Goal: Information Seeking & Learning: Learn about a topic

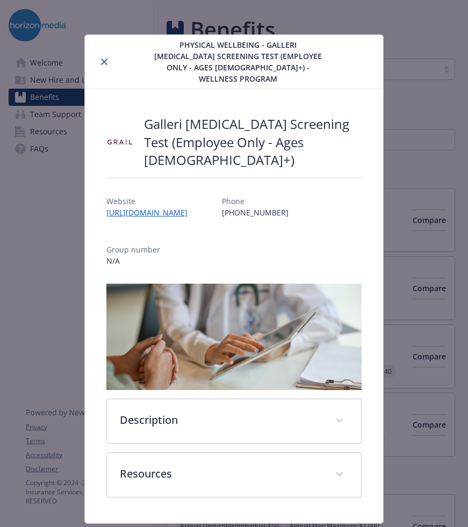
scroll to position [2, 0]
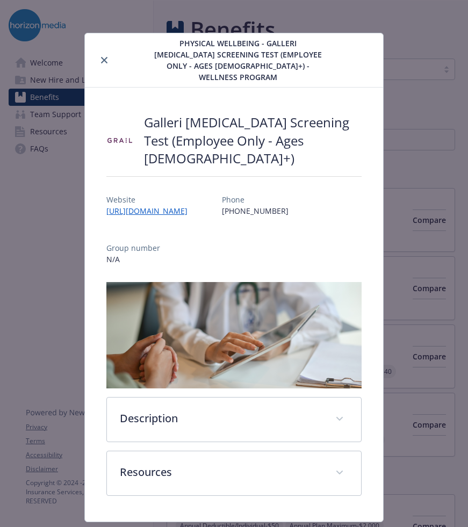
click at [102, 57] on icon "close" at bounding box center [104, 60] width 6 height 6
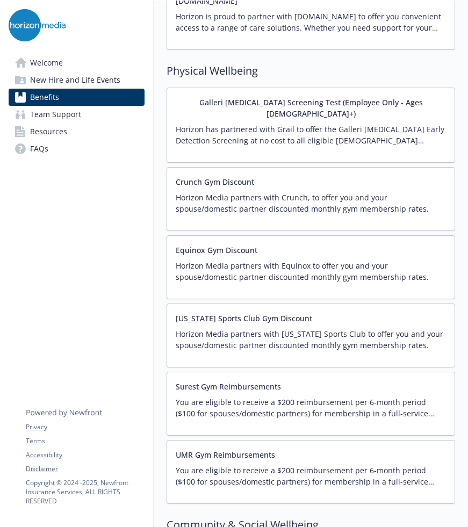
scroll to position [2447, 0]
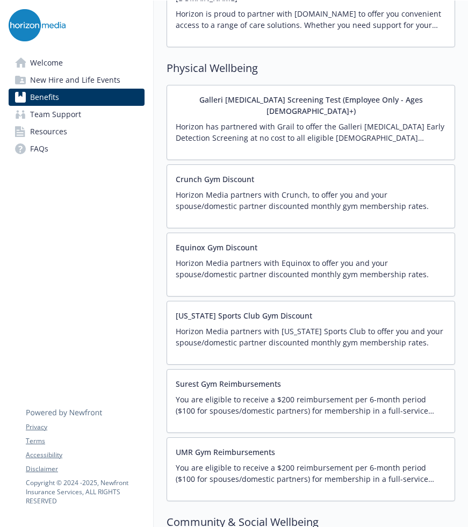
click at [201, 446] on button "UMR Gym Reimbursements" at bounding box center [225, 451] width 99 height 11
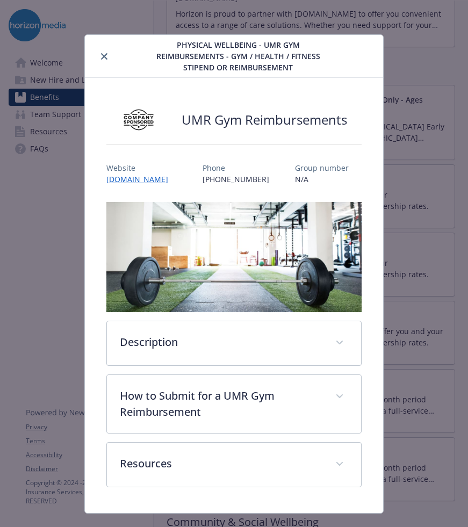
scroll to position [21, 0]
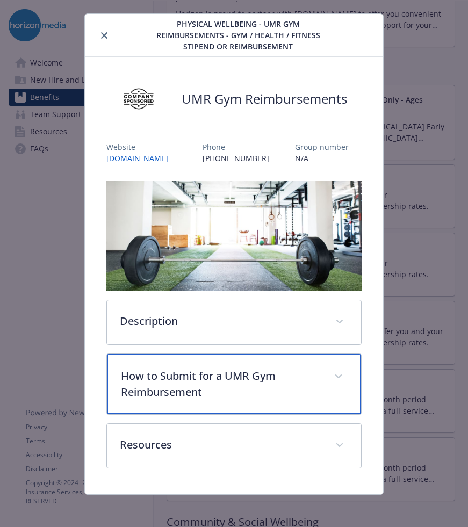
click at [214, 403] on div "How to Submit for a UMR Gym Reimbursement" at bounding box center [234, 384] width 254 height 60
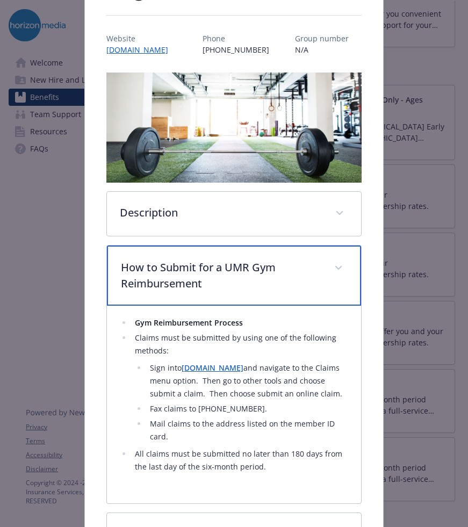
scroll to position [138, 0]
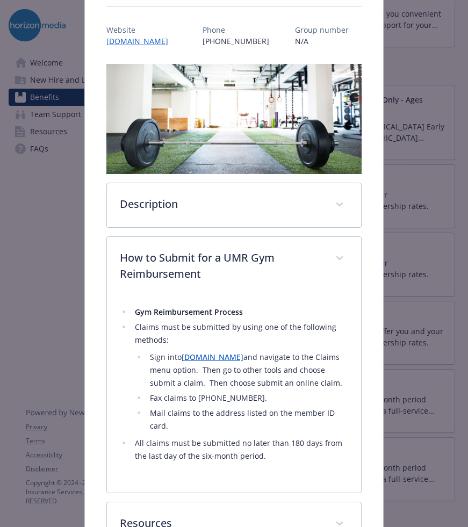
click at [380, 308] on div "UMR Gym Reimbursements Website [DOMAIN_NAME] Phone [PHONE_NUMBER] Group number …" at bounding box center [234, 256] width 298 height 633
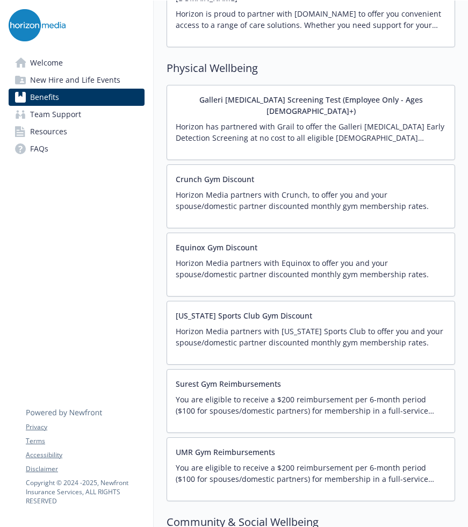
click at [371, 378] on div "Surest Gym Reimbursements You are eligible to receive a $200 reimbursement per …" at bounding box center [311, 401] width 270 height 46
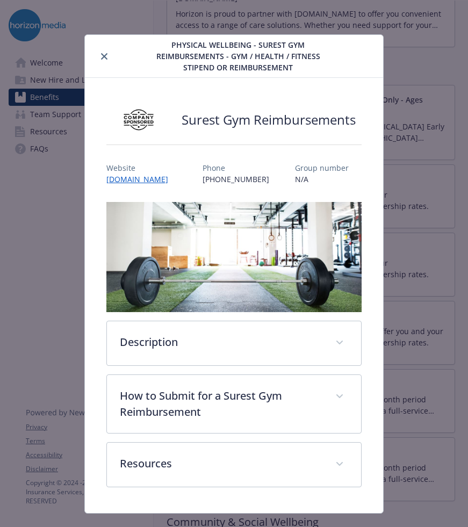
scroll to position [21, 0]
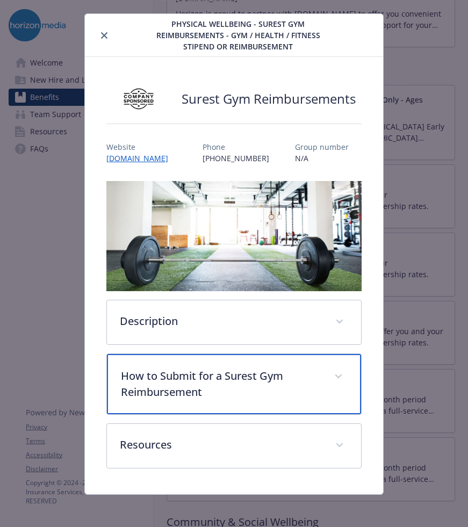
click at [286, 404] on div "How to Submit for a Surest Gym Reimbursement" at bounding box center [234, 384] width 254 height 60
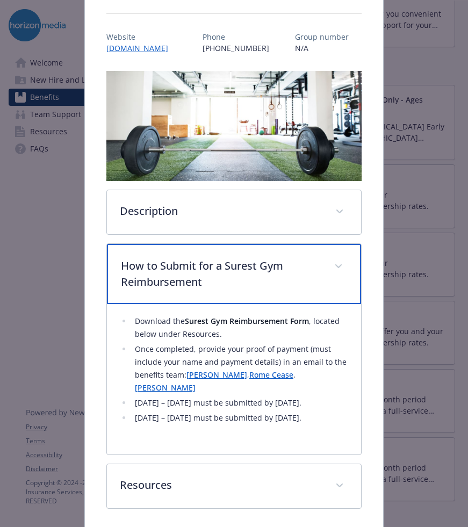
scroll to position [186, 0]
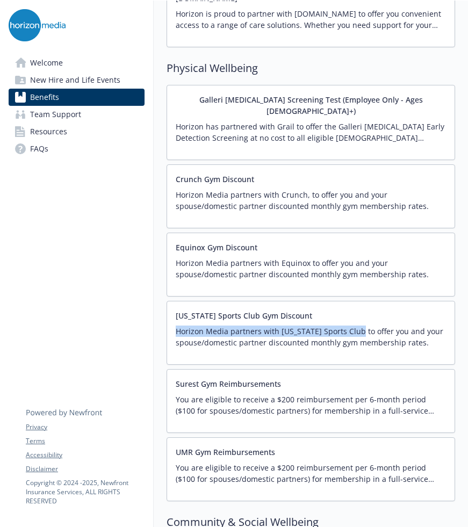
click at [359, 325] on p "Horizon Media partners with [US_STATE] Sports Club to offer you and your spouse…" at bounding box center [311, 336] width 270 height 23
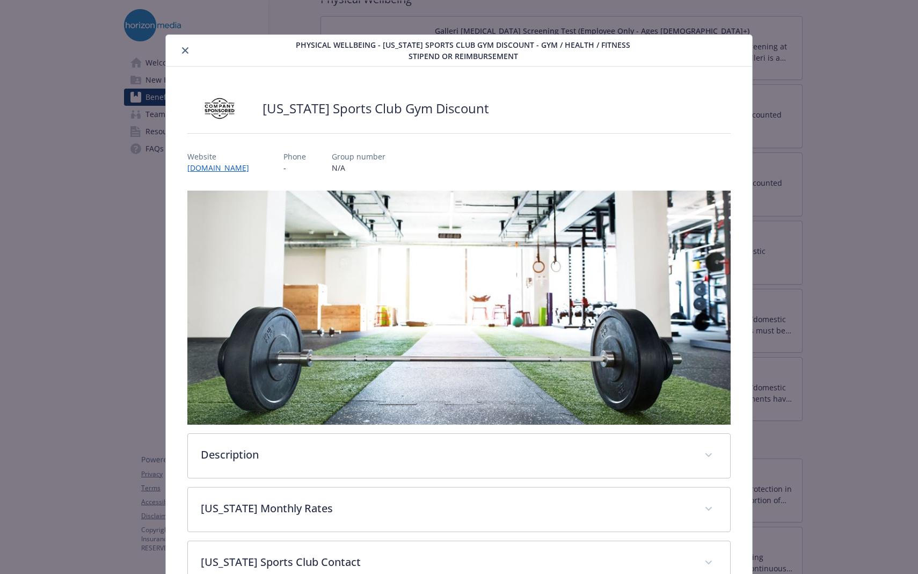
scroll to position [73, 0]
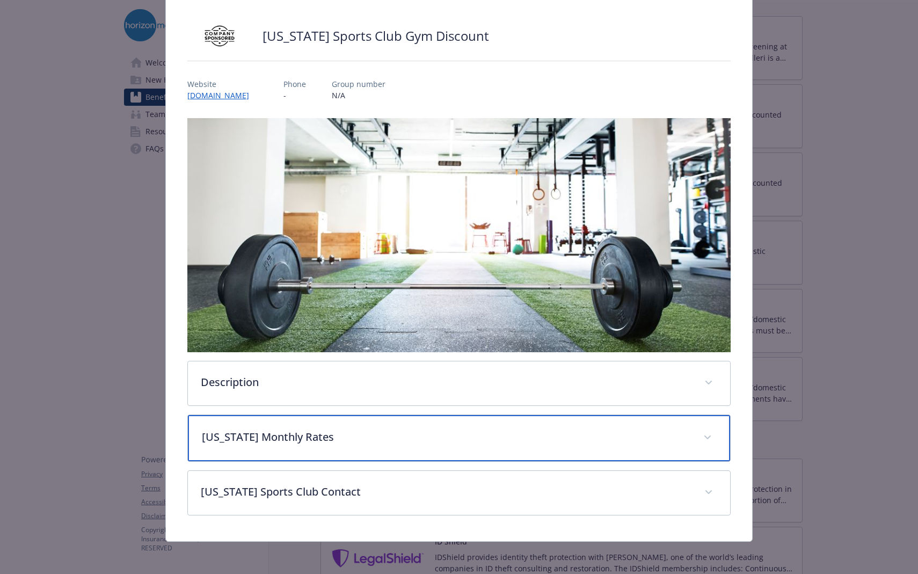
click at [314, 432] on p "[US_STATE] Monthly Rates" at bounding box center [446, 437] width 489 height 16
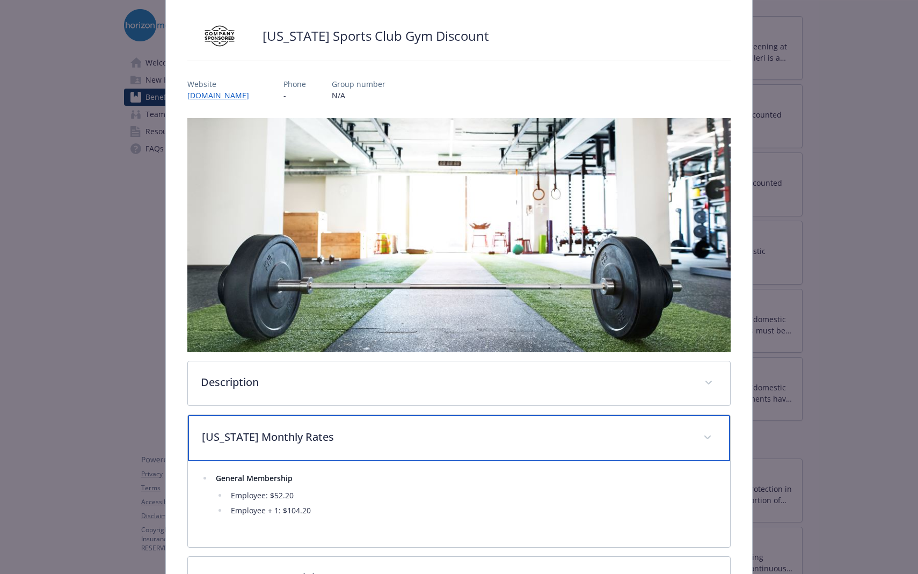
click at [314, 432] on p "[US_STATE] Monthly Rates" at bounding box center [446, 437] width 489 height 16
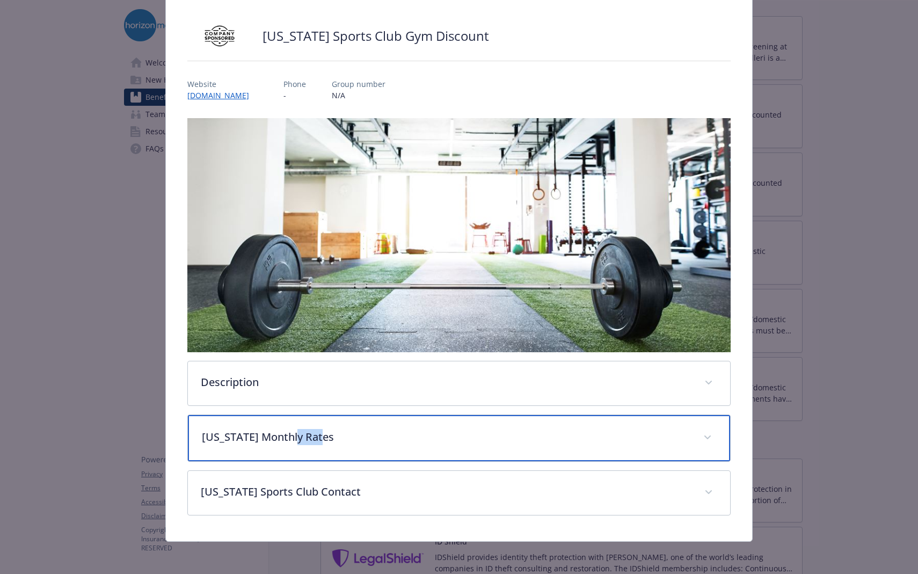
click at [314, 432] on p "[US_STATE] Monthly Rates" at bounding box center [446, 437] width 489 height 16
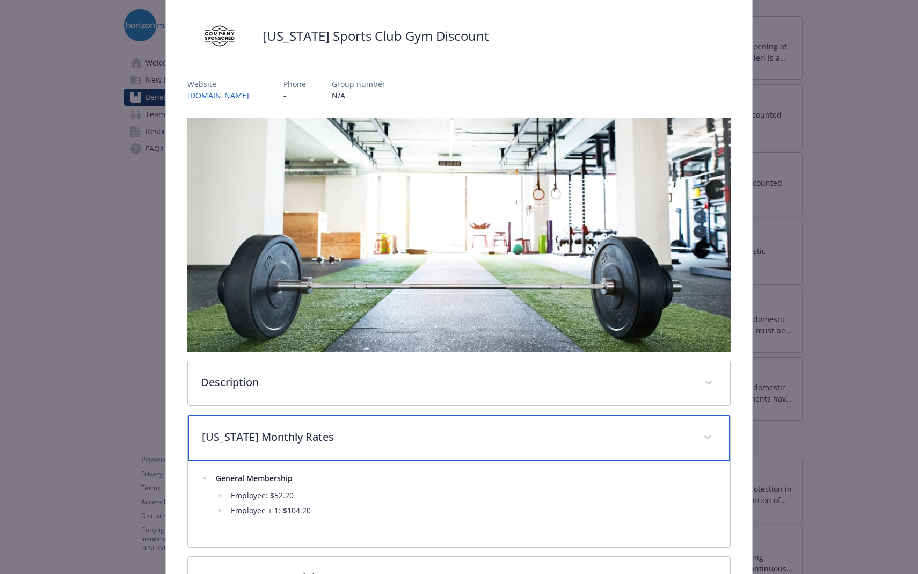
scroll to position [161, 0]
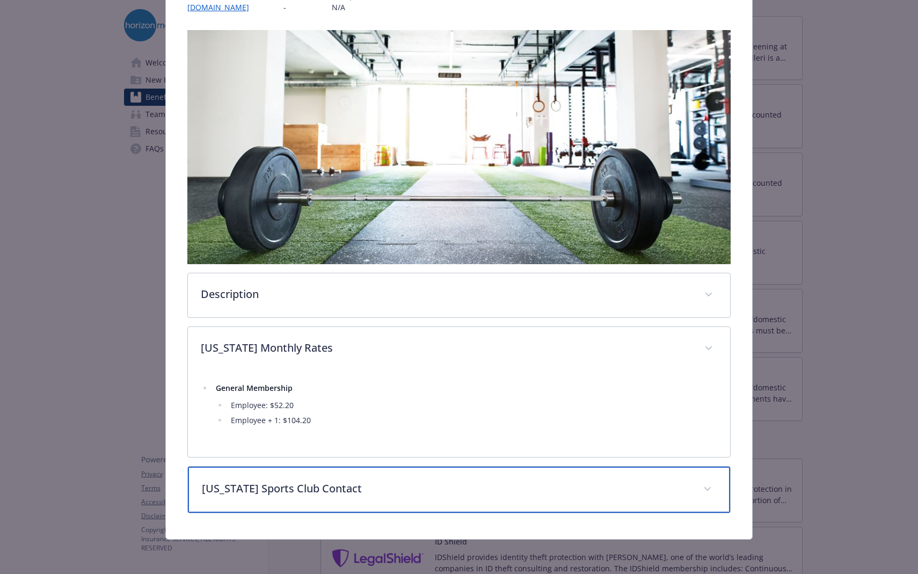
click at [315, 496] on p "[US_STATE] Sports Club Contact" at bounding box center [446, 489] width 489 height 16
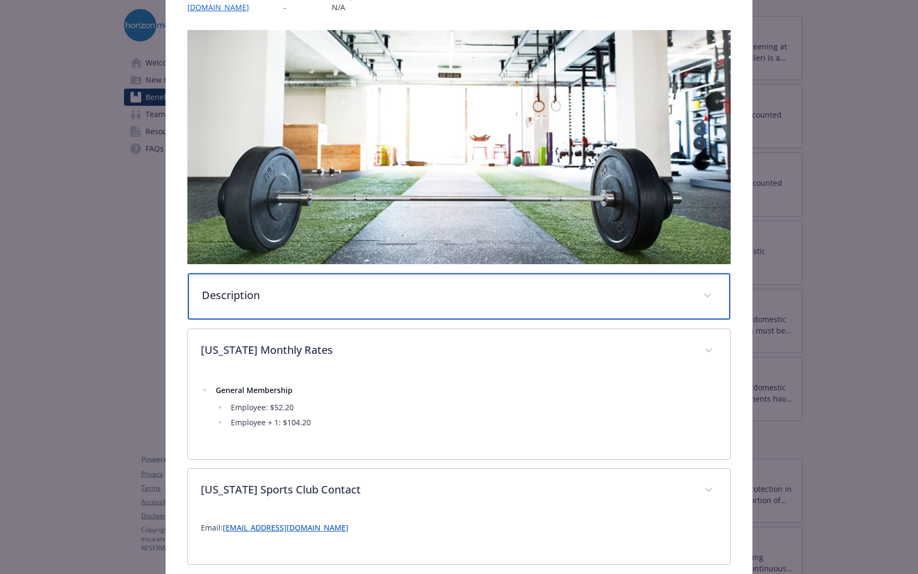
click at [329, 306] on div "Description" at bounding box center [459, 296] width 542 height 46
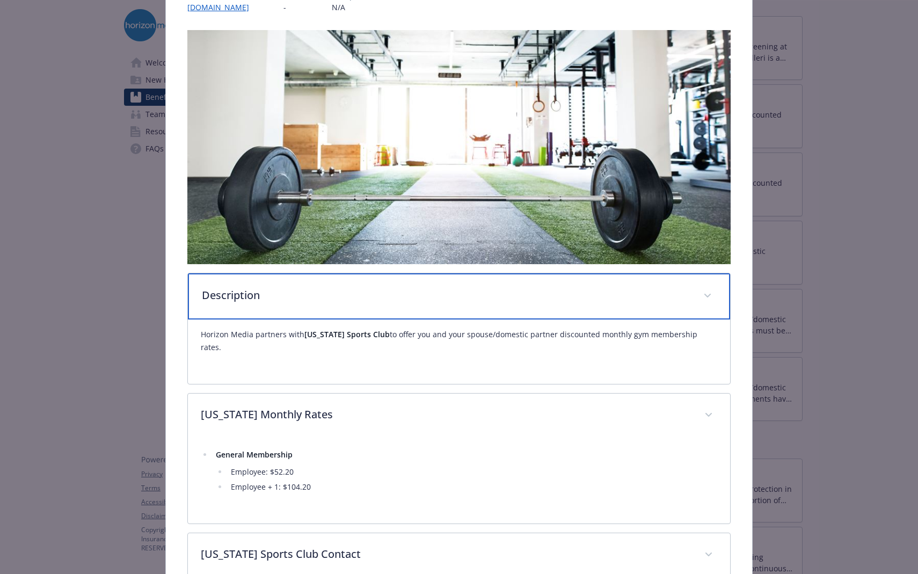
click at [330, 308] on div "Description" at bounding box center [459, 296] width 542 height 46
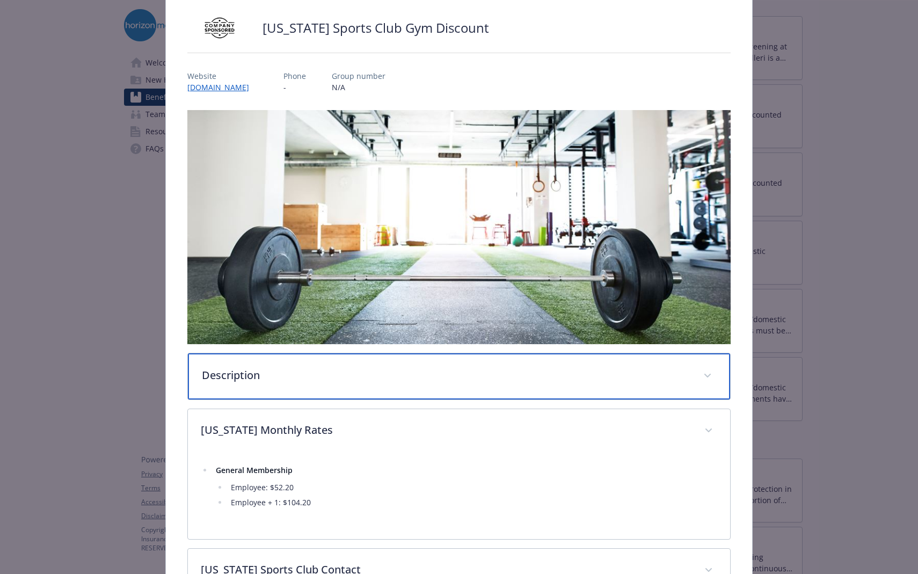
scroll to position [0, 0]
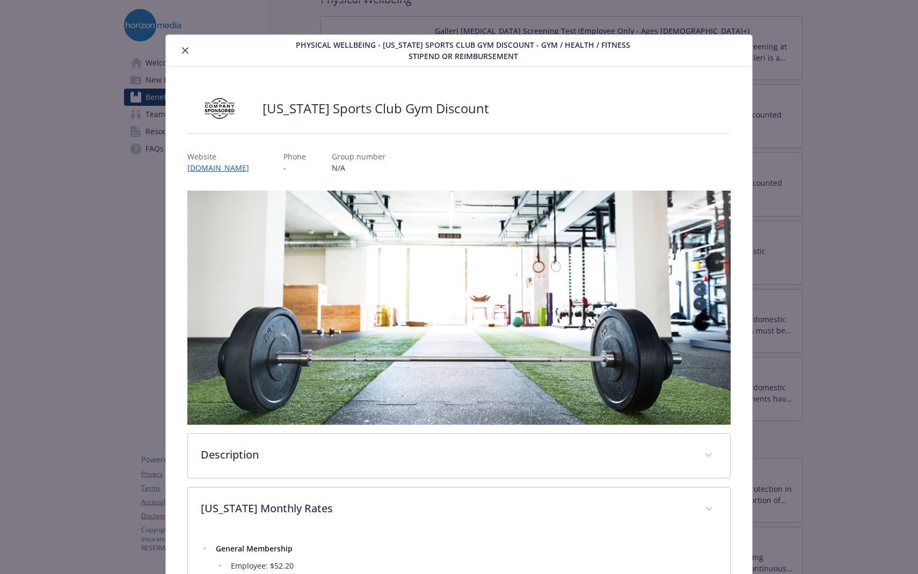
click at [180, 49] on button "close" at bounding box center [185, 50] width 13 height 13
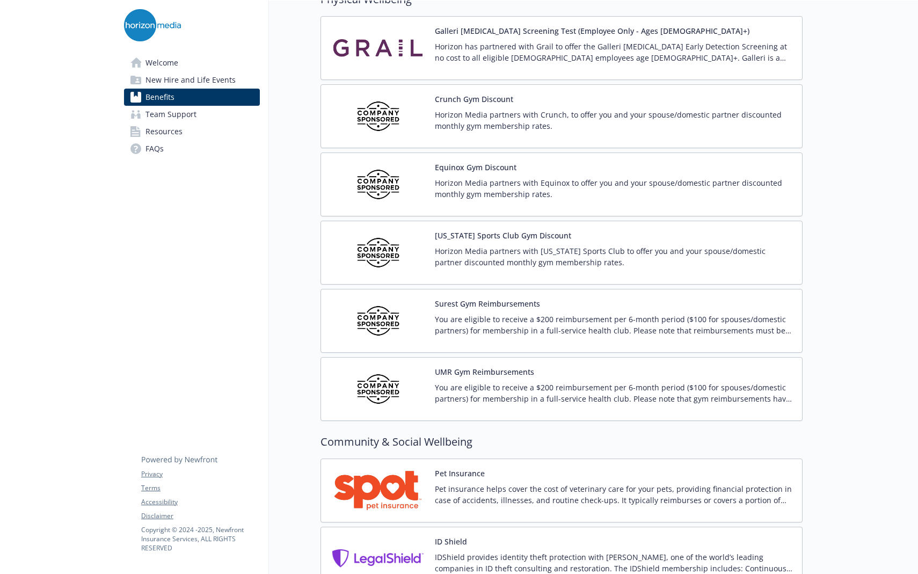
click at [415, 131] on img at bounding box center [378, 116] width 97 height 46
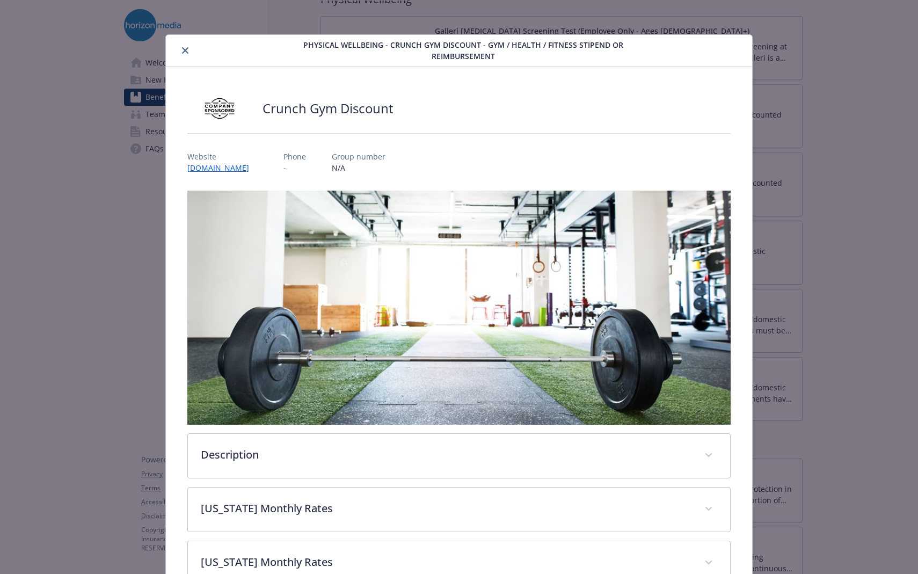
scroll to position [32, 0]
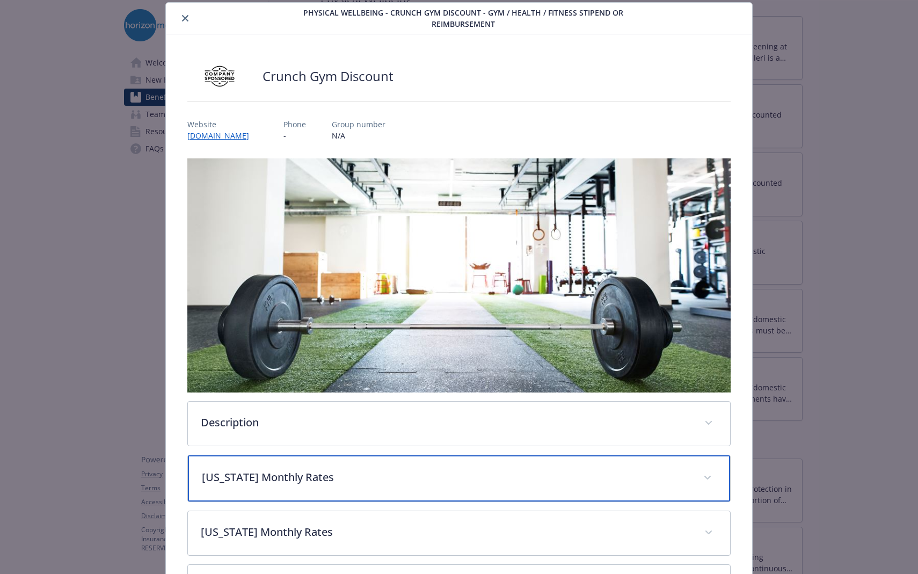
click at [318, 486] on div "[US_STATE] Monthly Rates" at bounding box center [459, 478] width 542 height 46
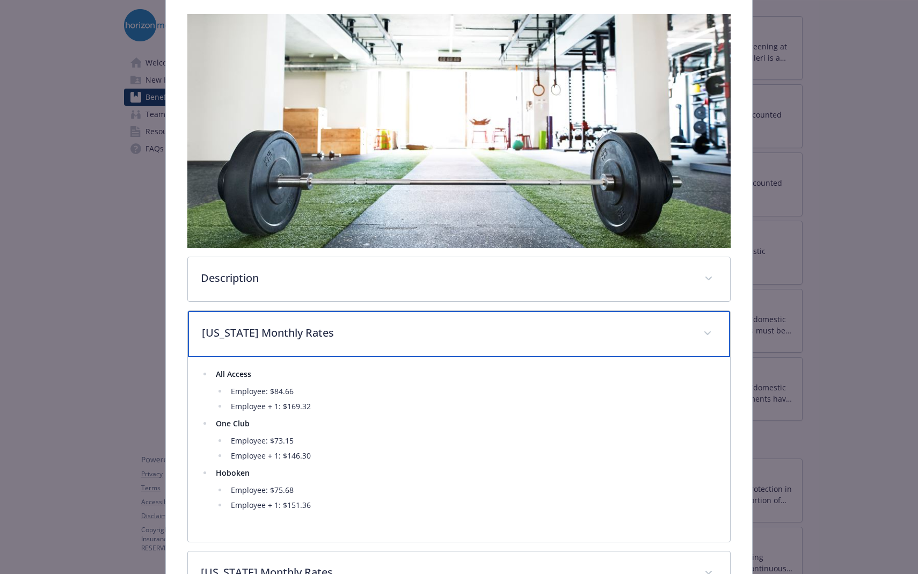
scroll to position [191, 0]
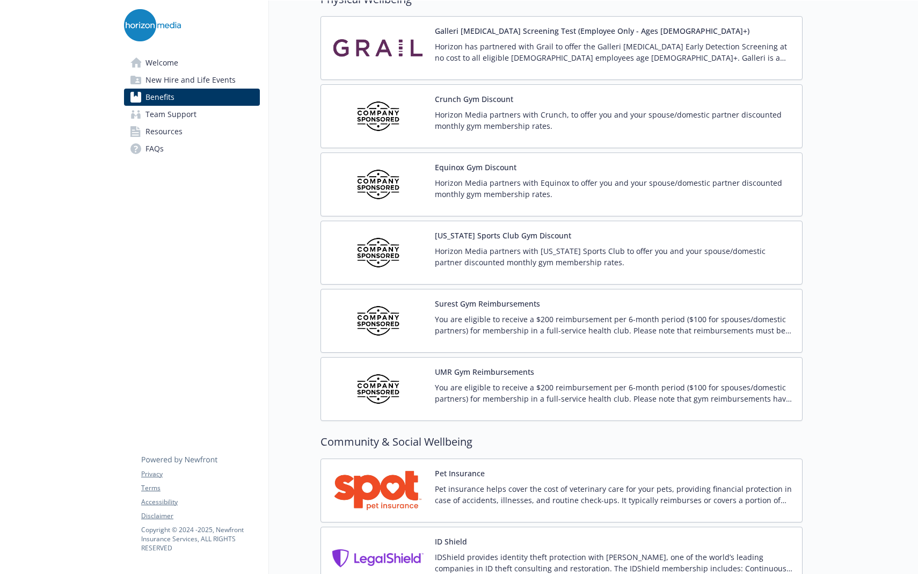
click at [463, 185] on p "Horizon Media partners with Equinox to offer you and your spouse/domestic partn…" at bounding box center [614, 188] width 359 height 23
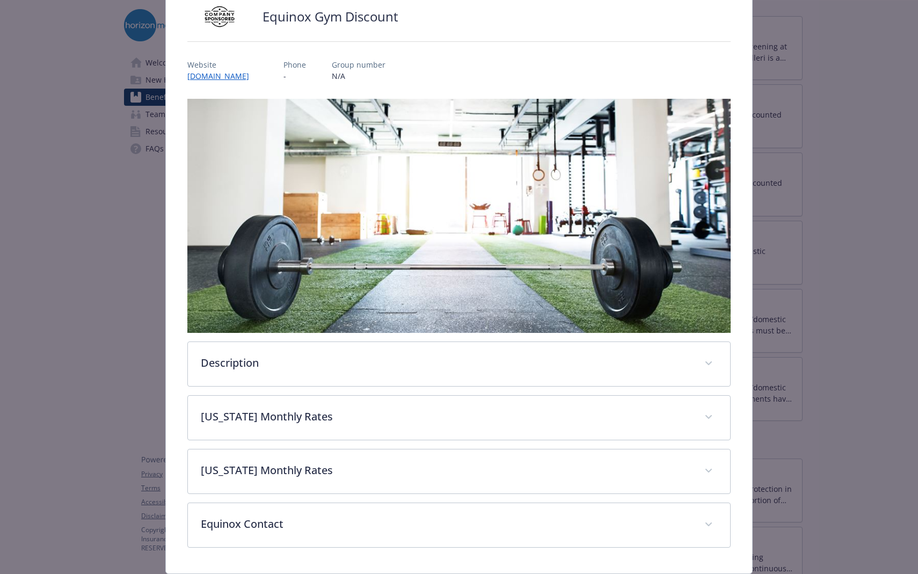
scroll to position [93, 0]
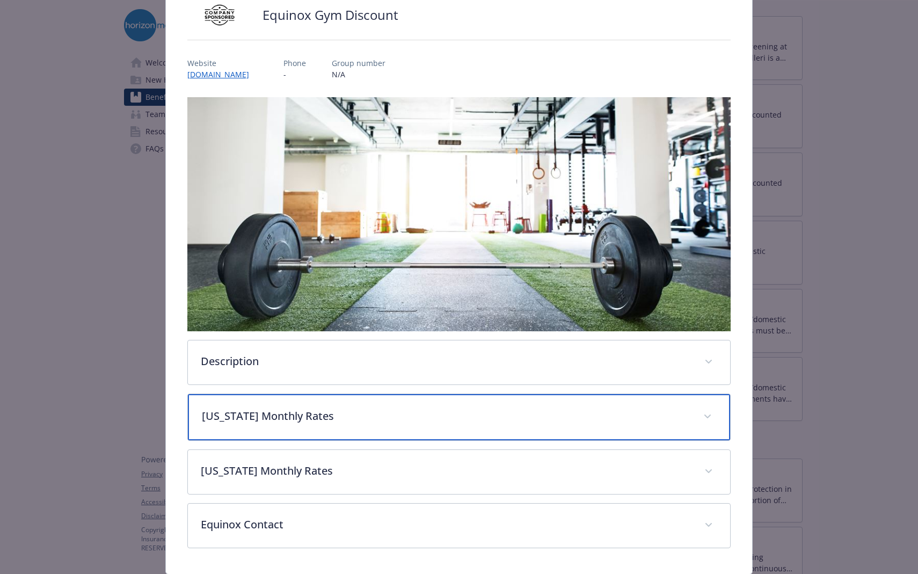
click at [381, 415] on p "[US_STATE] Monthly Rates" at bounding box center [446, 416] width 489 height 16
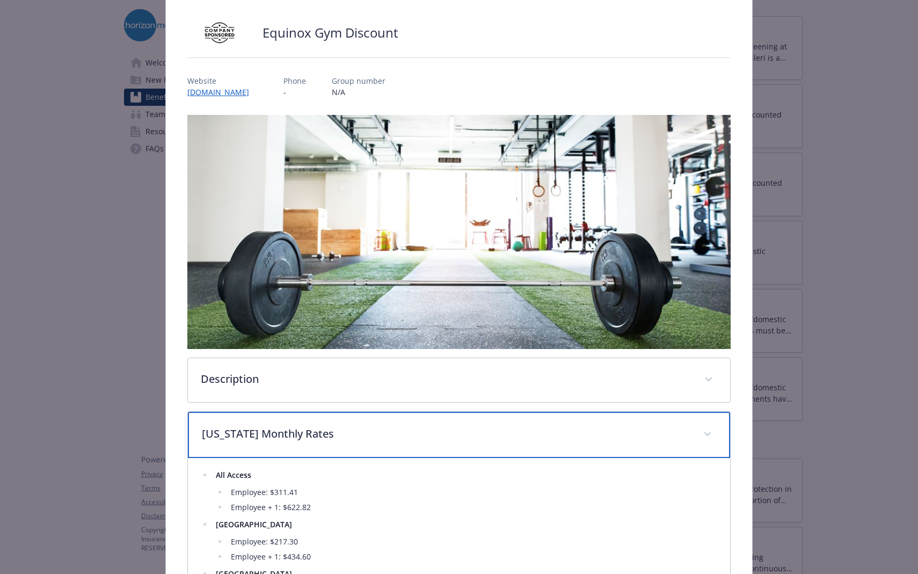
scroll to position [0, 0]
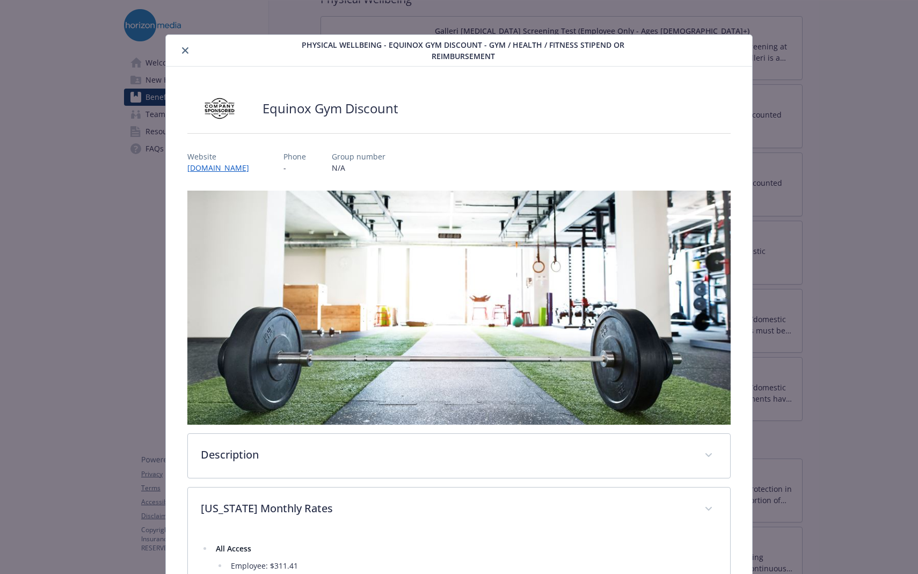
click at [181, 50] on button "close" at bounding box center [185, 50] width 13 height 13
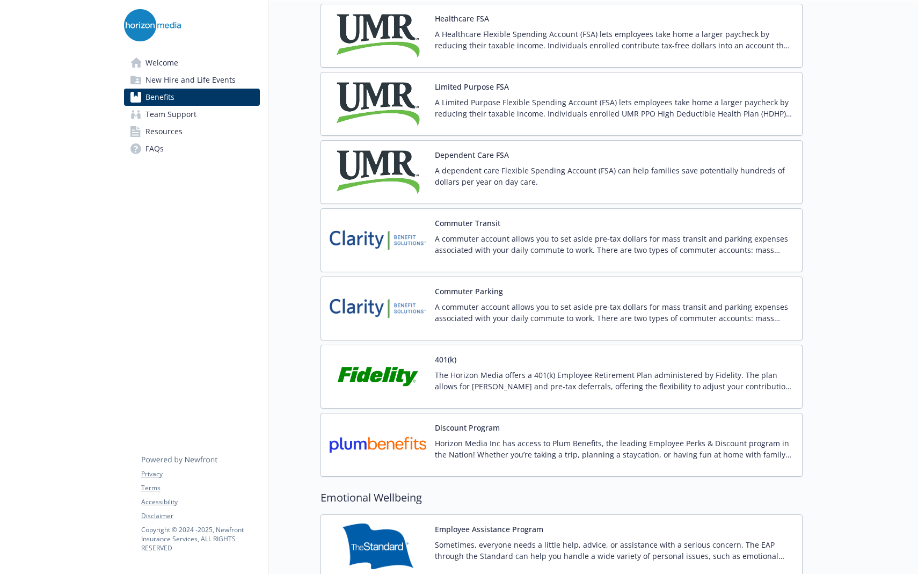
scroll to position [1608, 0]
click at [447, 386] on p "The Horizon Media offers a 401(k) Employee Retirement Plan administered by Fide…" at bounding box center [614, 382] width 359 height 23
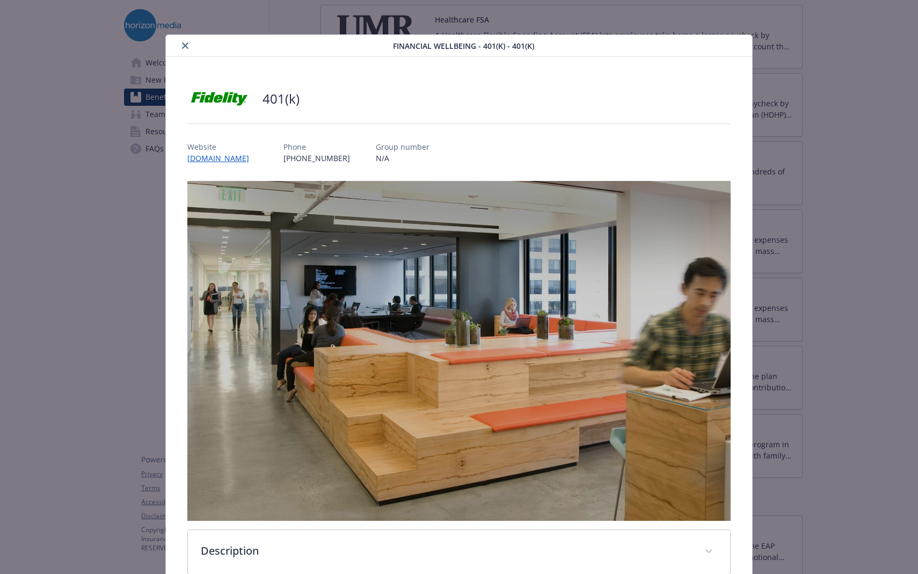
scroll to position [168, 0]
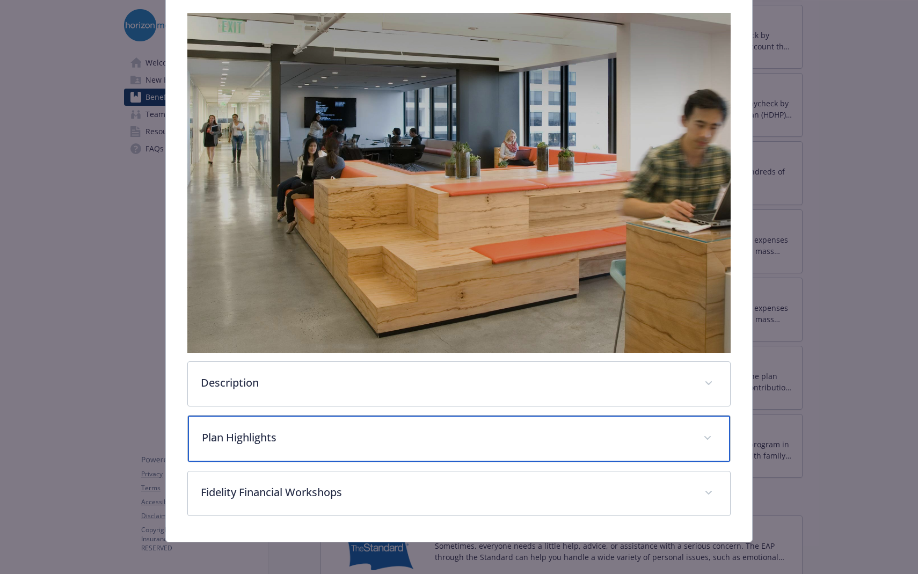
click at [439, 437] on p "Plan Highlights" at bounding box center [446, 438] width 489 height 16
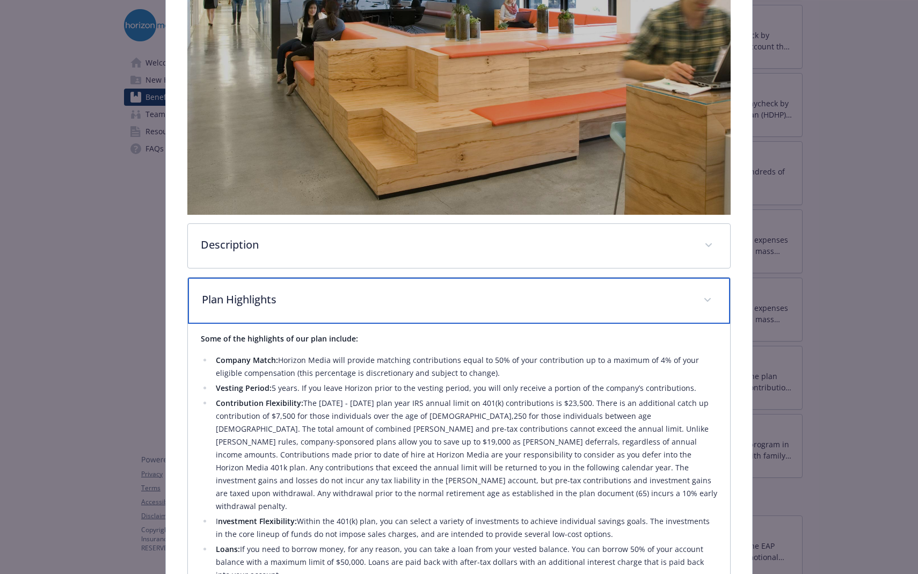
scroll to position [0, 0]
